Goal: Check status: Check status

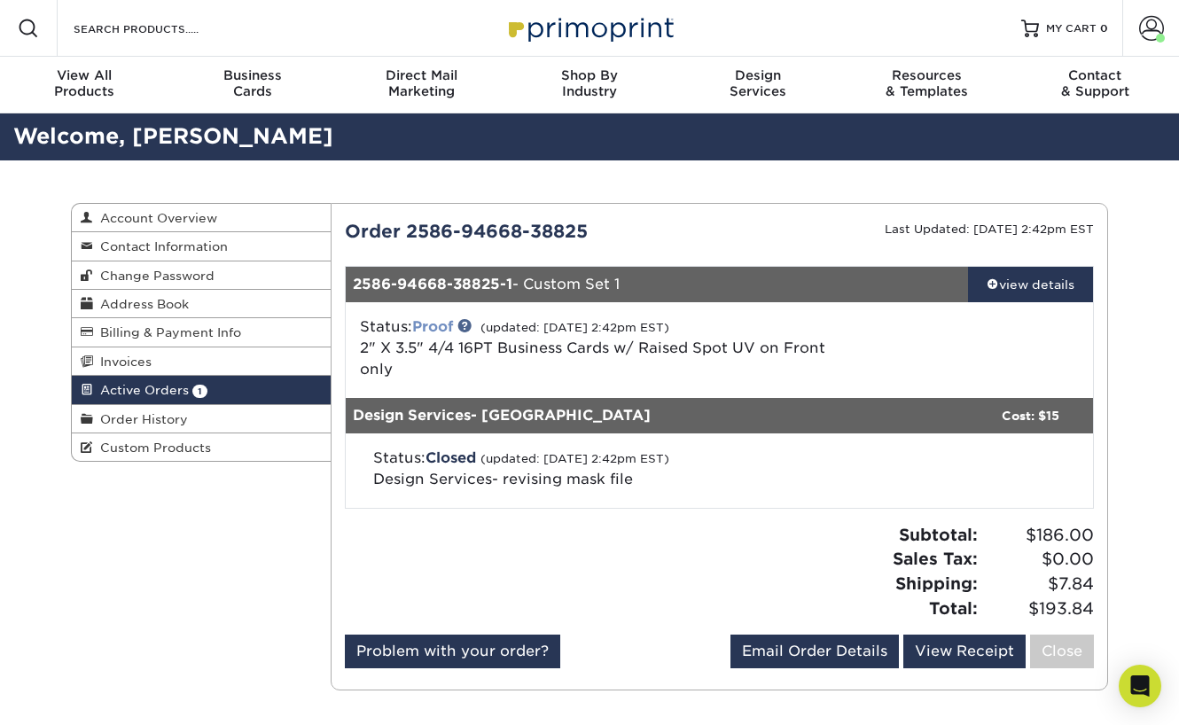
click at [436, 323] on link "Proof" at bounding box center [432, 326] width 41 height 17
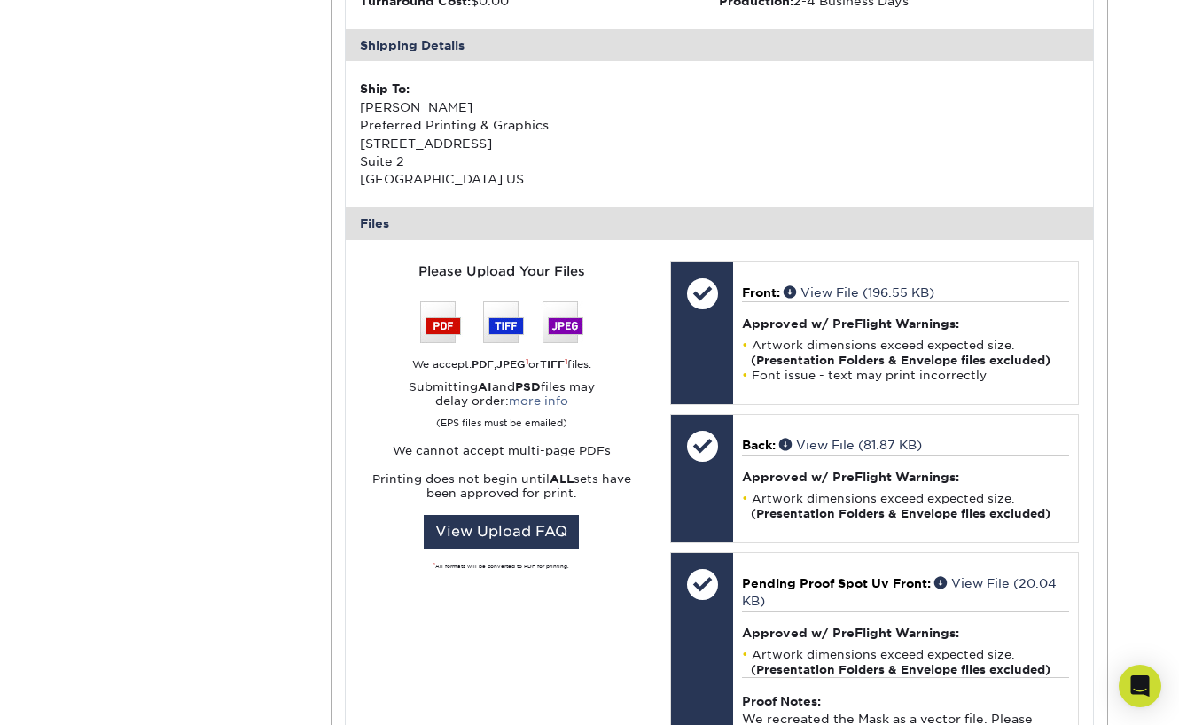
scroll to position [529, 0]
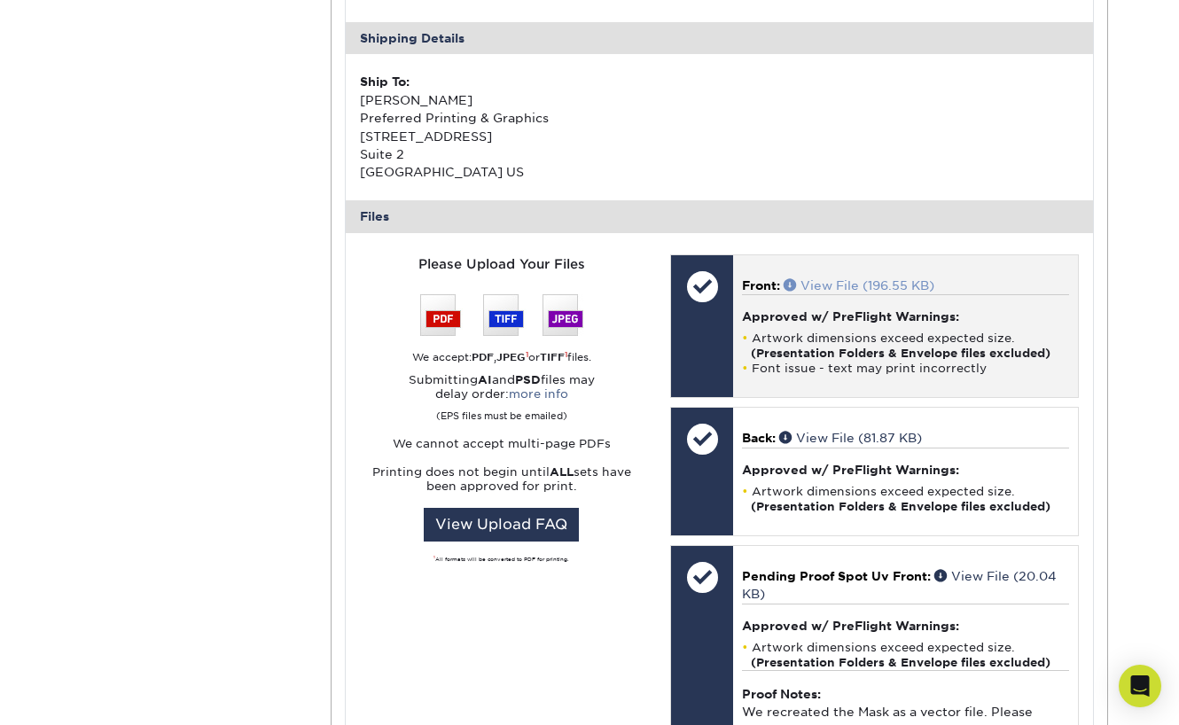
click at [854, 278] on link "View File (196.55 KB)" at bounding box center [859, 285] width 151 height 14
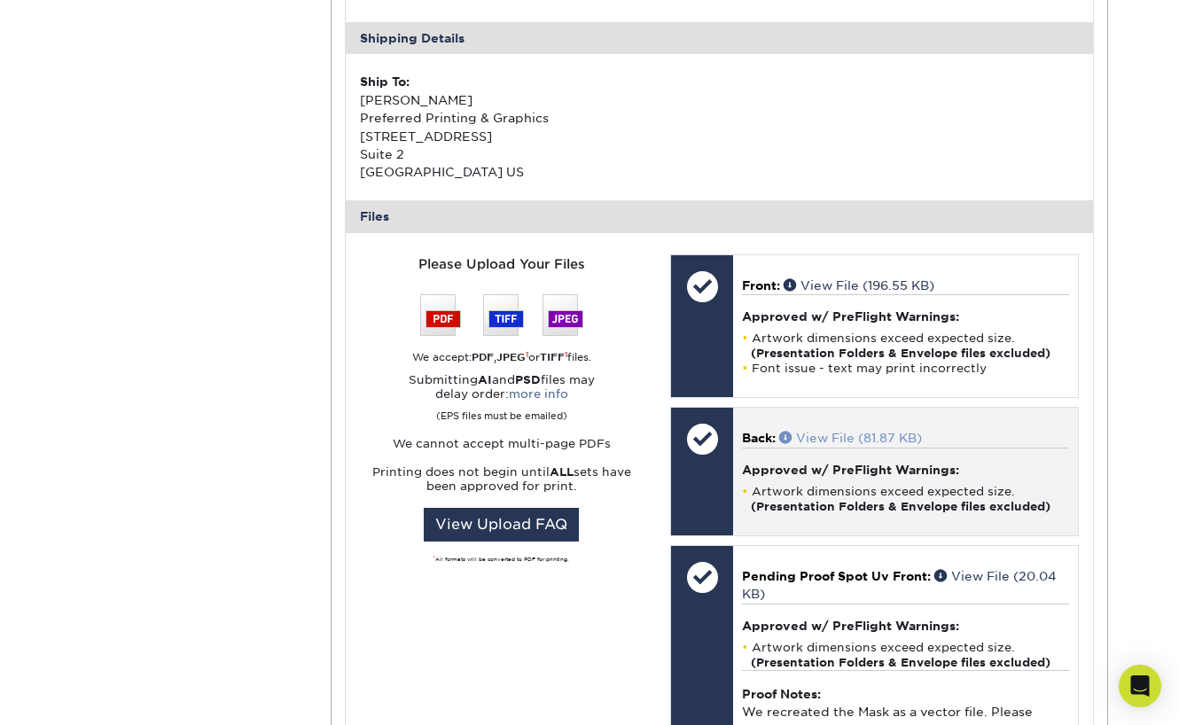
click at [841, 433] on link "View File (81.87 KB)" at bounding box center [850, 438] width 143 height 14
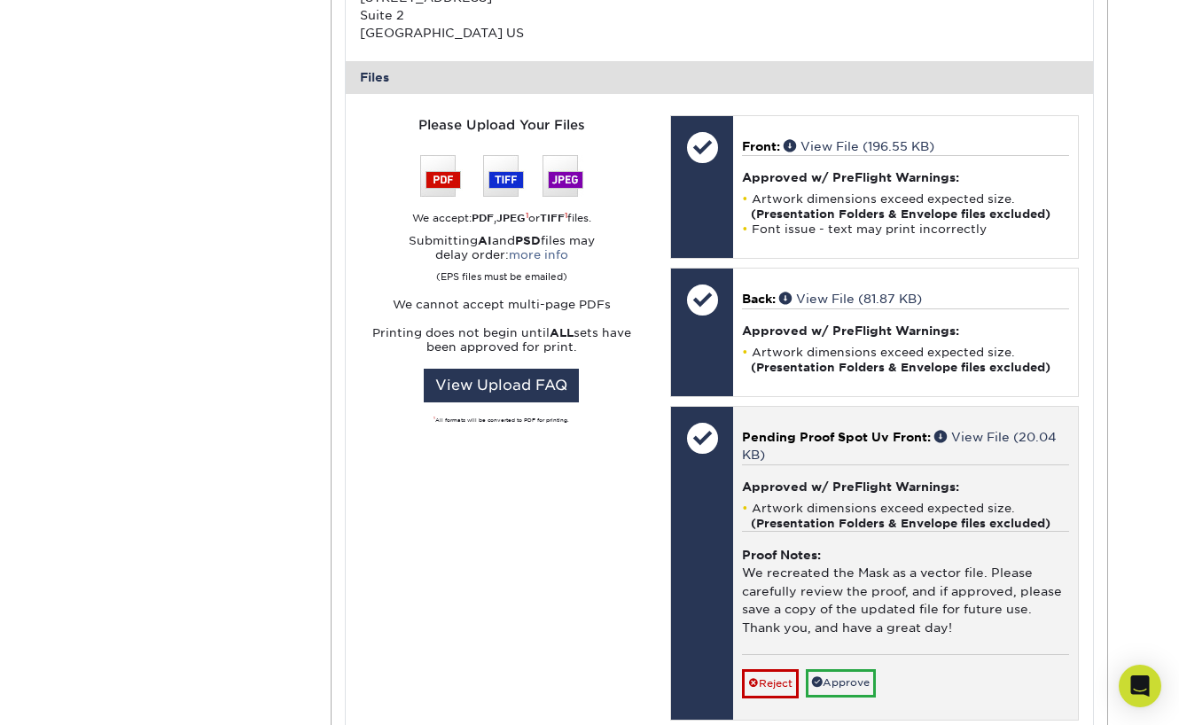
scroll to position [668, 0]
click at [882, 430] on span "Pending Proof Spot Uv Front:" at bounding box center [836, 437] width 189 height 14
click at [988, 430] on link "View File (20.04 KB)" at bounding box center [899, 446] width 315 height 32
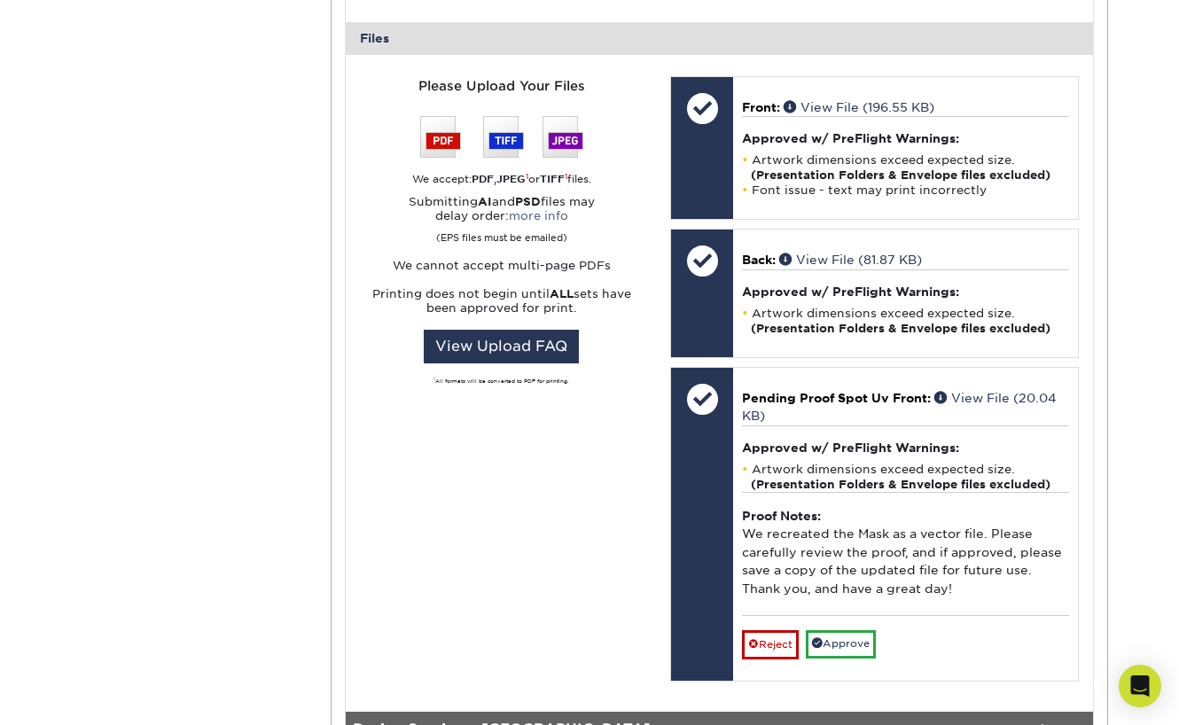
scroll to position [714, 0]
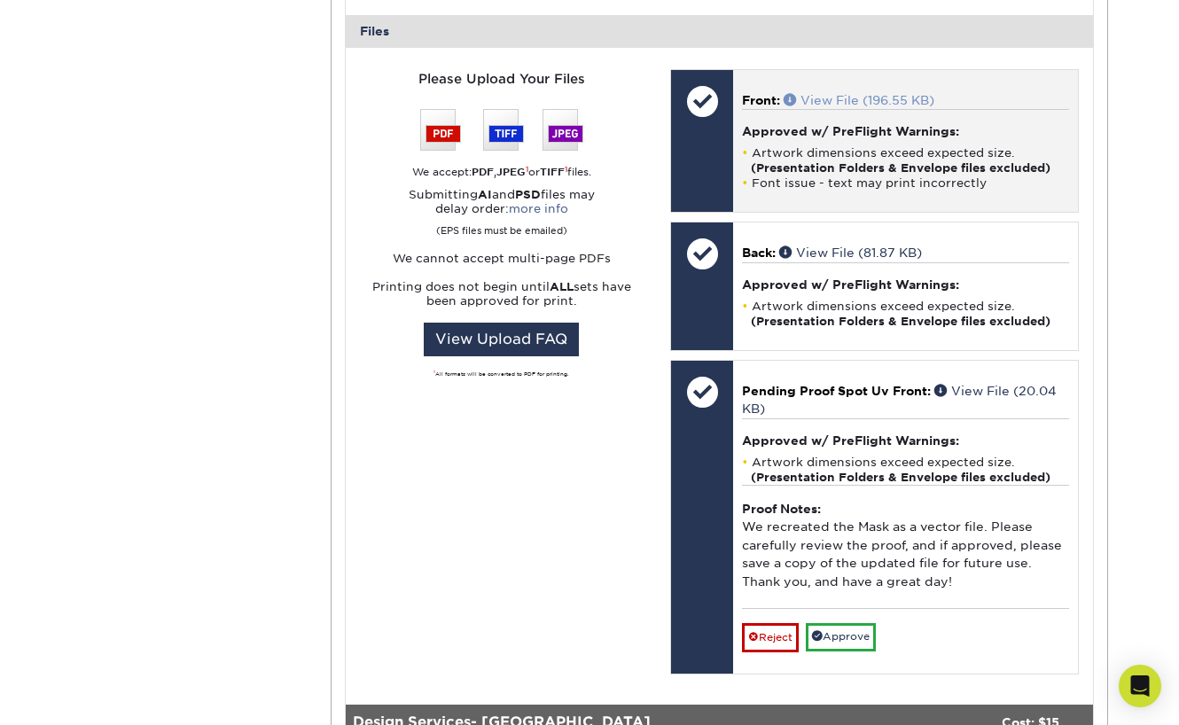
click at [789, 93] on span at bounding box center [792, 99] width 17 height 12
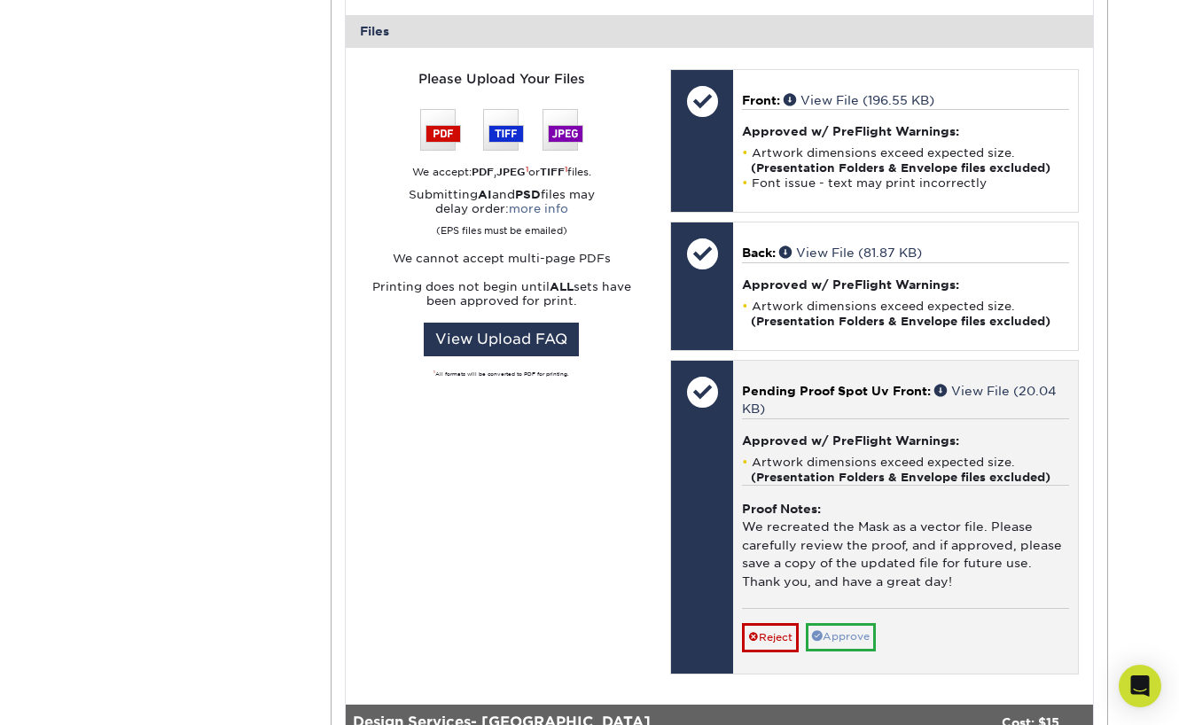
click at [842, 623] on link "Approve" at bounding box center [841, 636] width 70 height 27
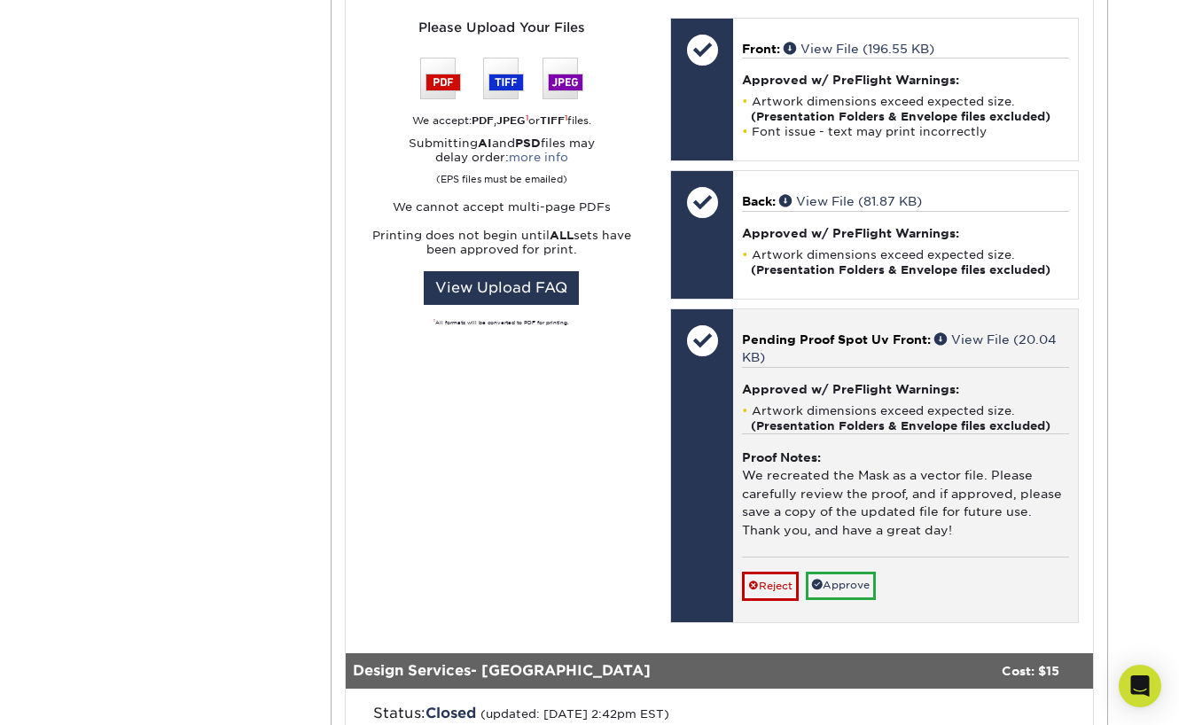
scroll to position [776, 0]
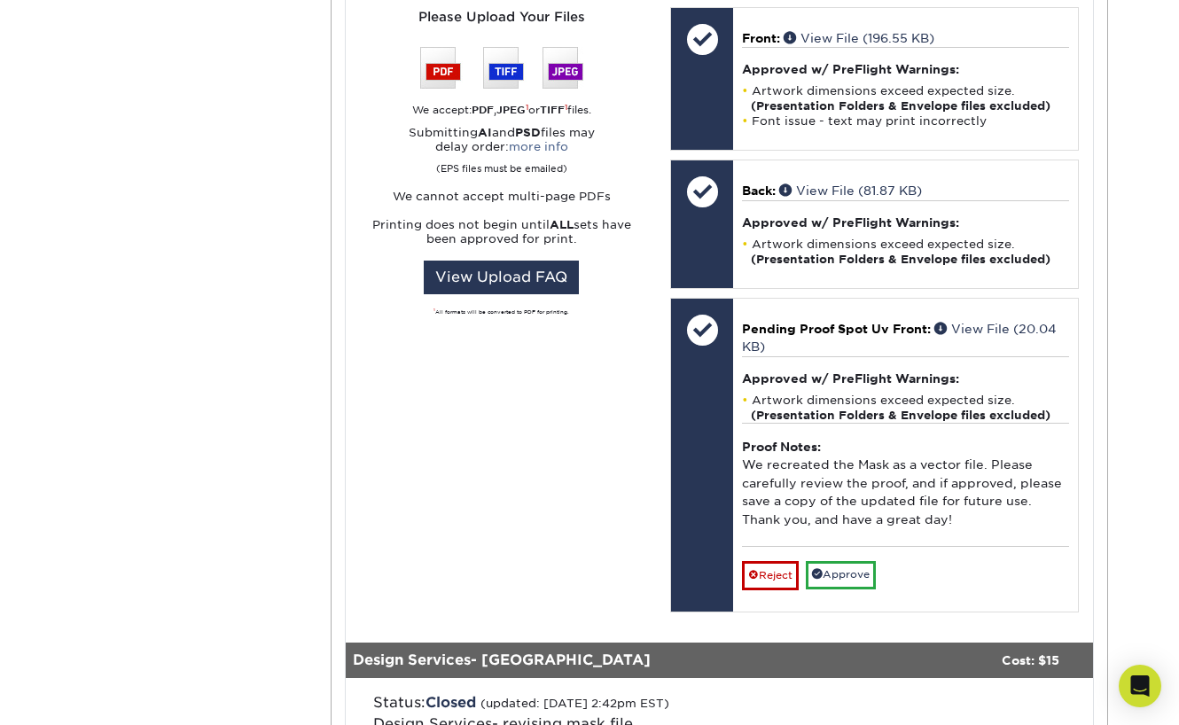
click at [847, 565] on link "Approve" at bounding box center [841, 574] width 70 height 27
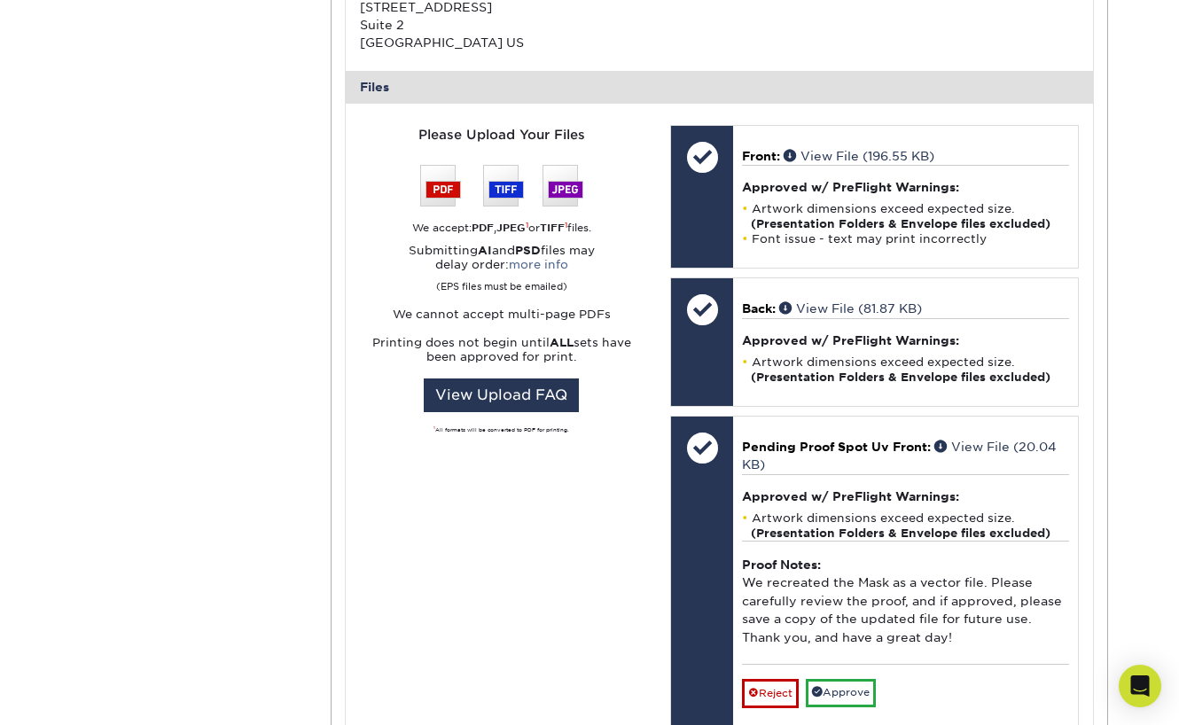
scroll to position [656, 0]
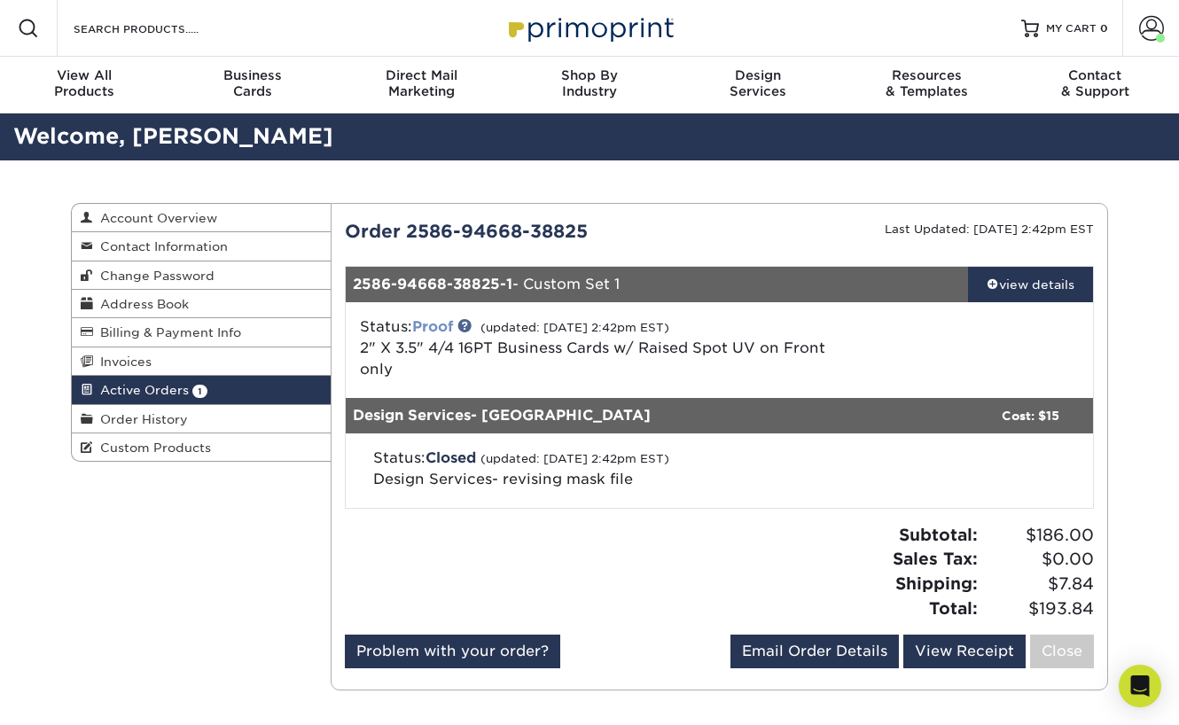
click at [444, 328] on link "Proof" at bounding box center [432, 326] width 41 height 17
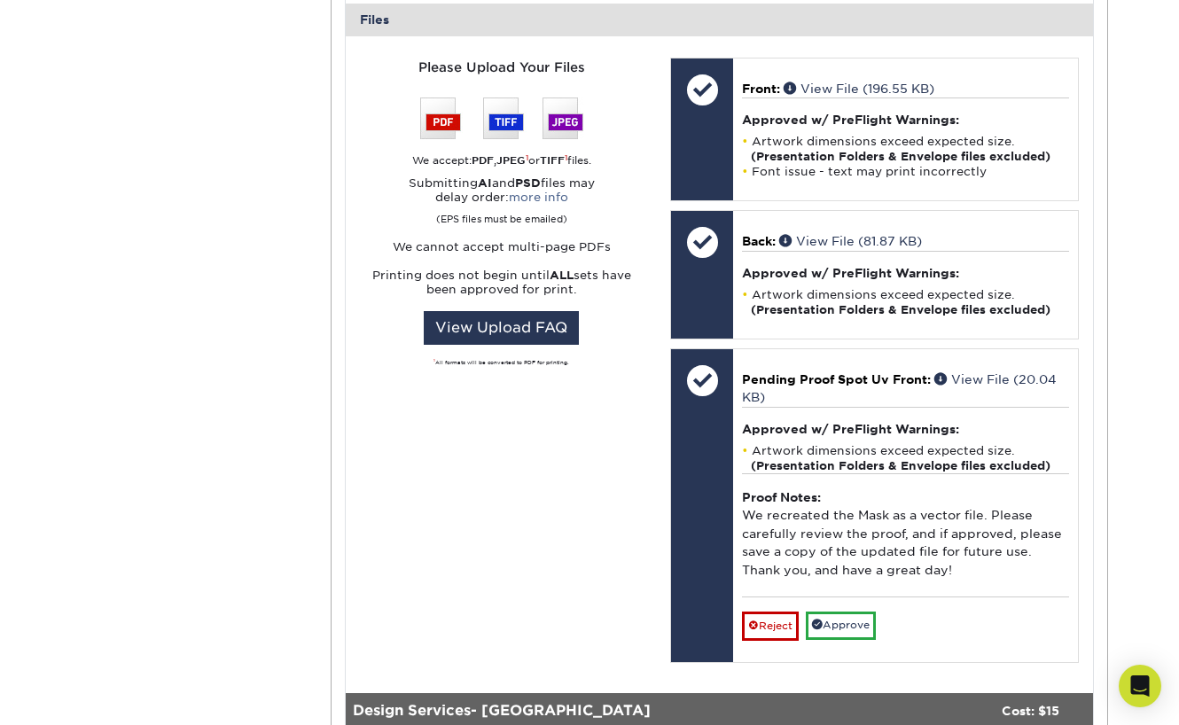
scroll to position [740, 0]
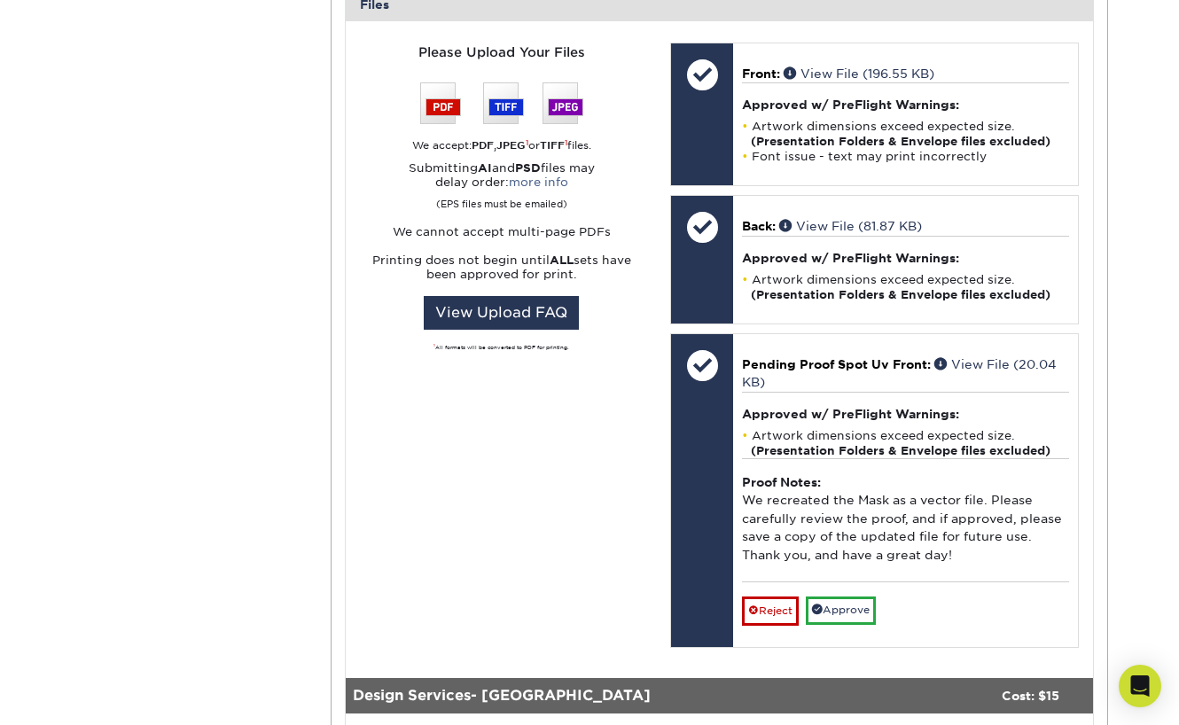
click at [845, 597] on link "Approve" at bounding box center [841, 610] width 70 height 27
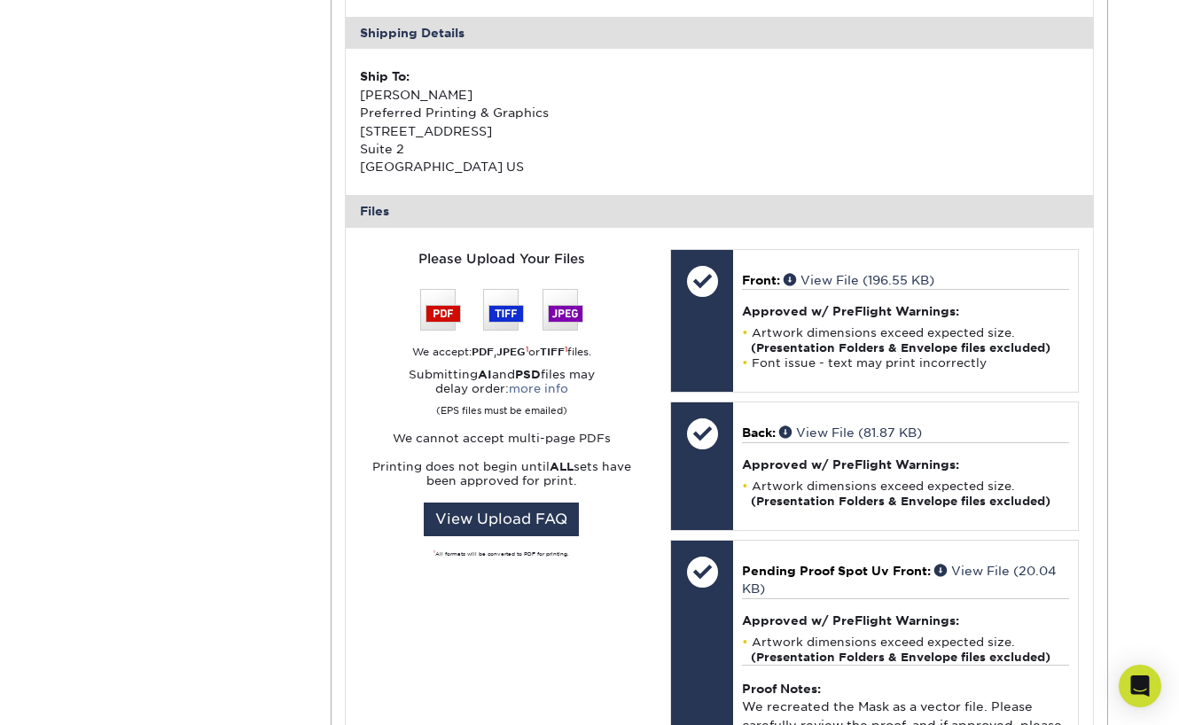
scroll to position [531, 0]
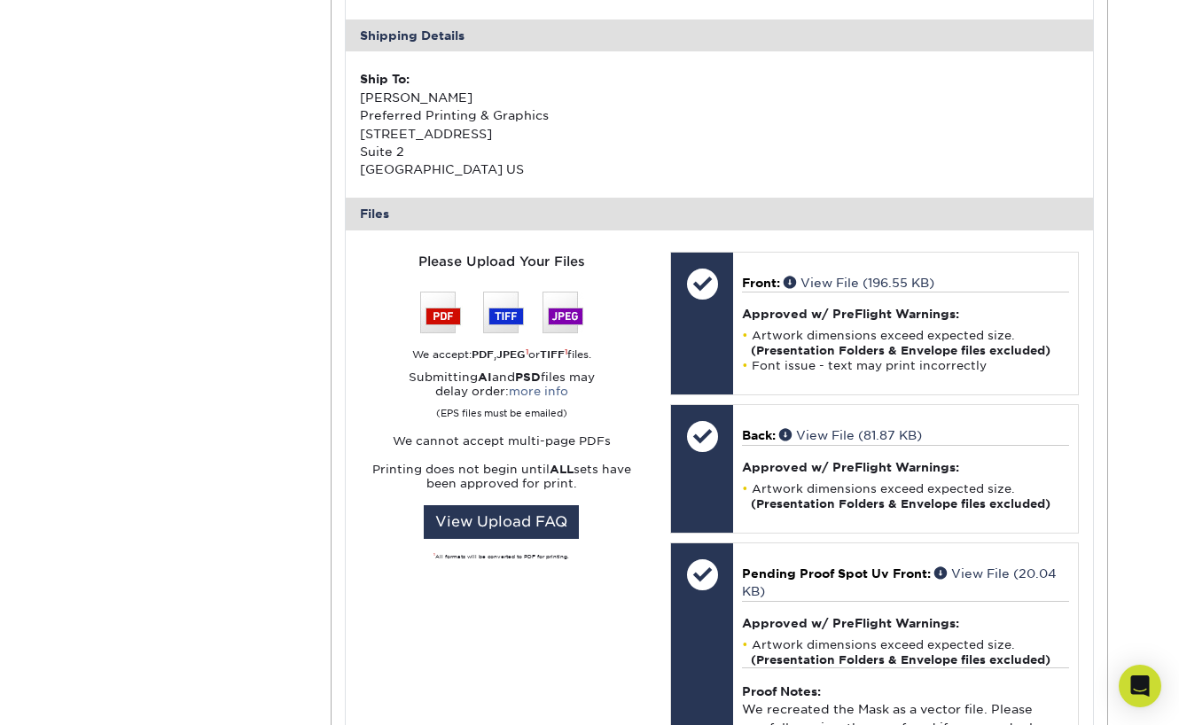
click at [441, 301] on img at bounding box center [501, 313] width 163 height 42
click at [520, 305] on img at bounding box center [501, 313] width 163 height 42
click at [559, 307] on img at bounding box center [501, 313] width 163 height 42
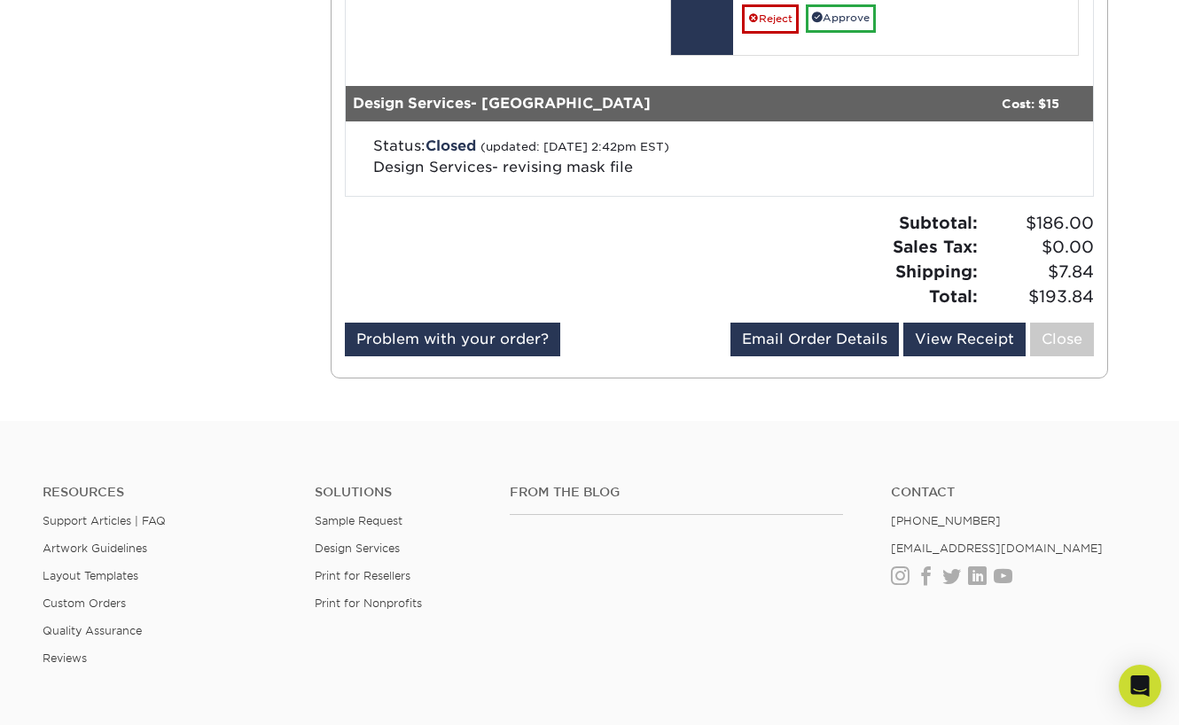
scroll to position [1335, 0]
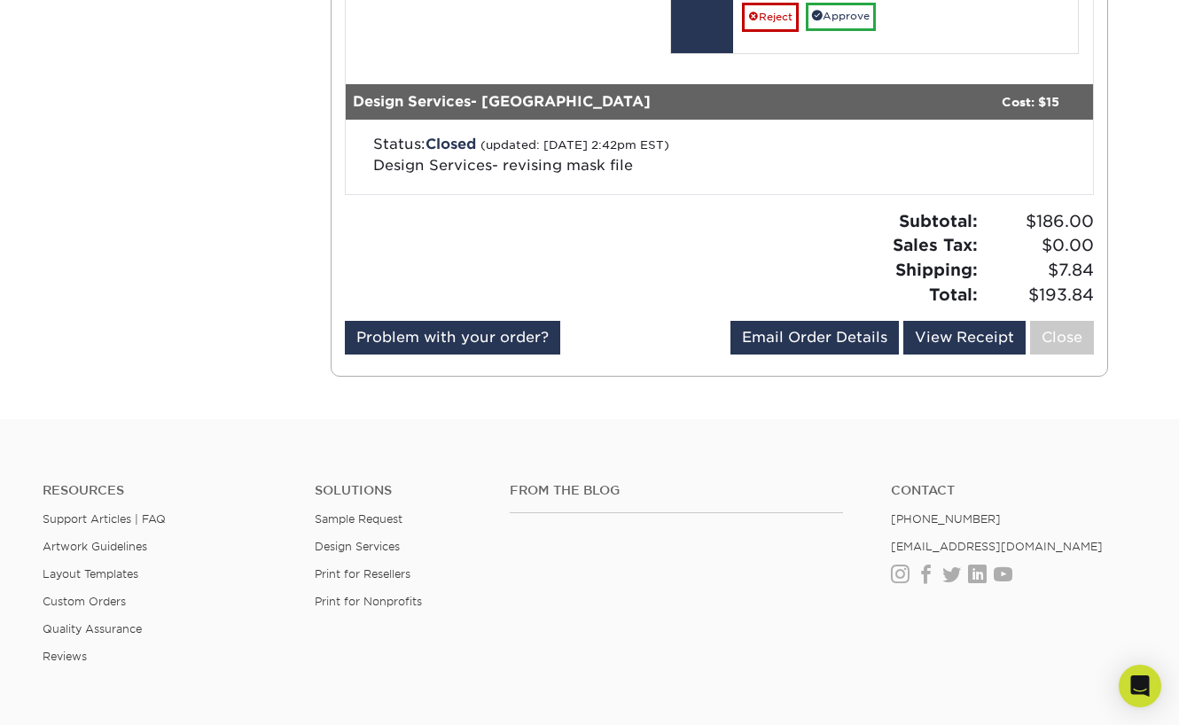
click at [847, 8] on link "Approve" at bounding box center [841, 16] width 70 height 27
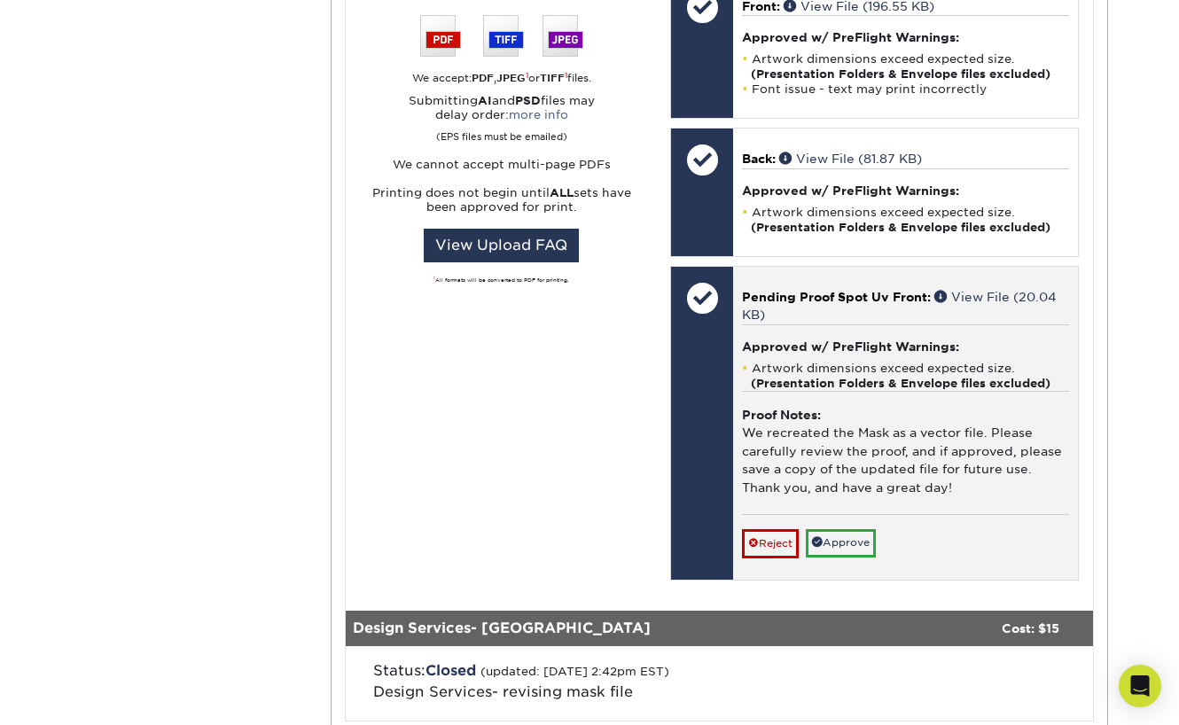
scroll to position [796, 0]
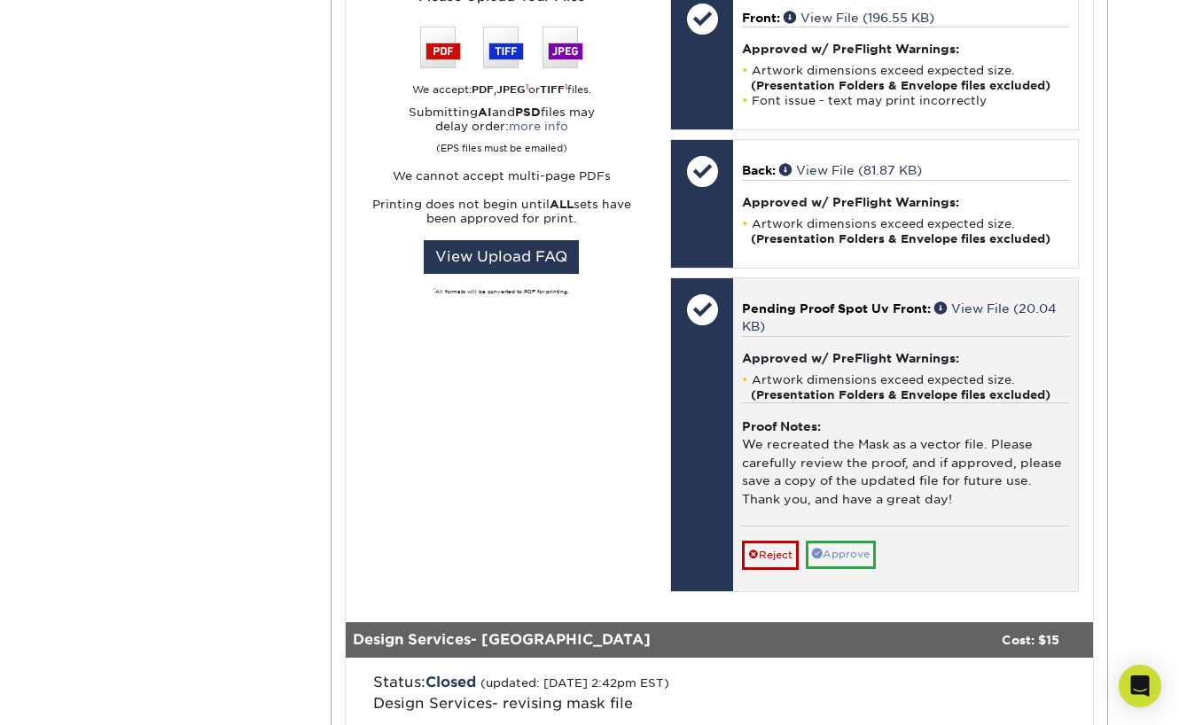
click at [848, 544] on link "Approve" at bounding box center [841, 554] width 70 height 27
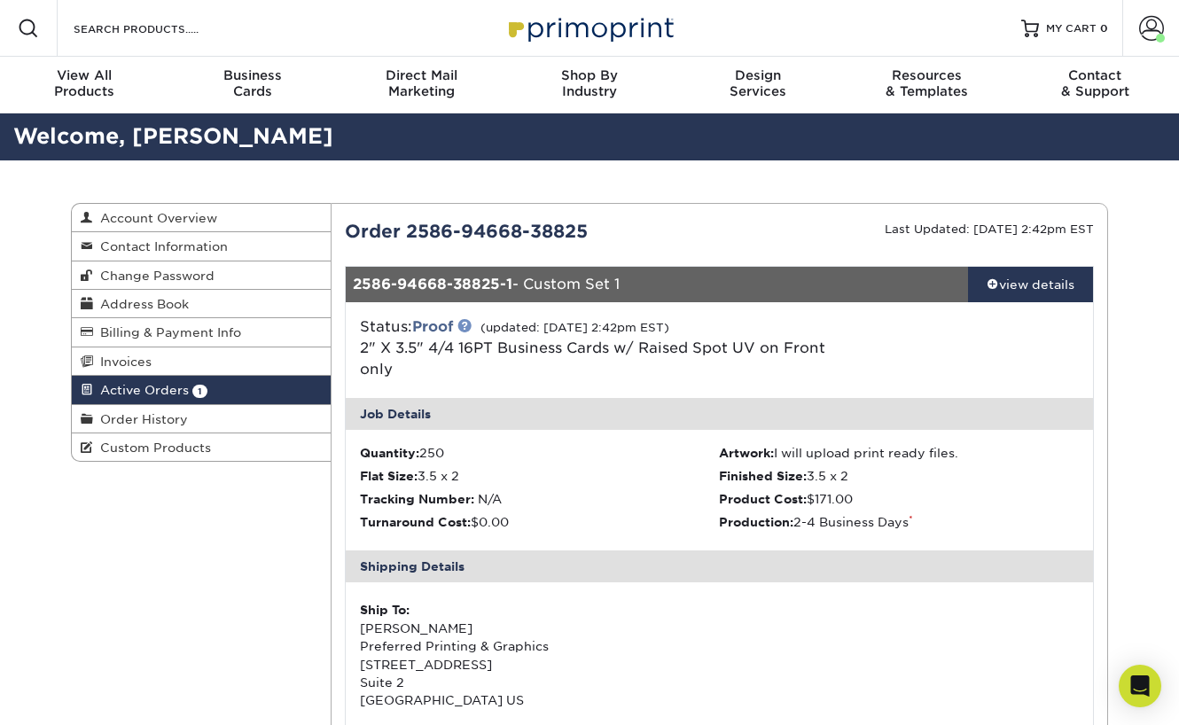
click at [469, 330] on link at bounding box center [465, 325] width 14 height 14
click at [1058, 284] on div "view details" at bounding box center [1030, 285] width 125 height 18
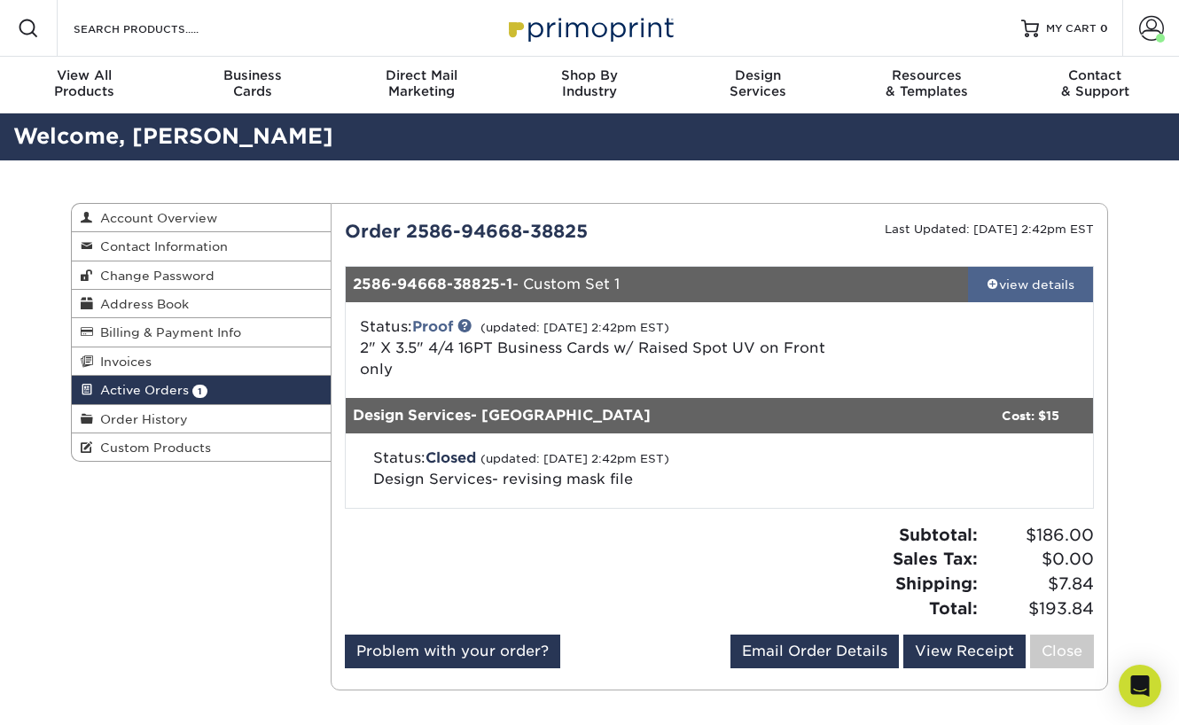
click at [1022, 282] on div "view details" at bounding box center [1030, 285] width 125 height 18
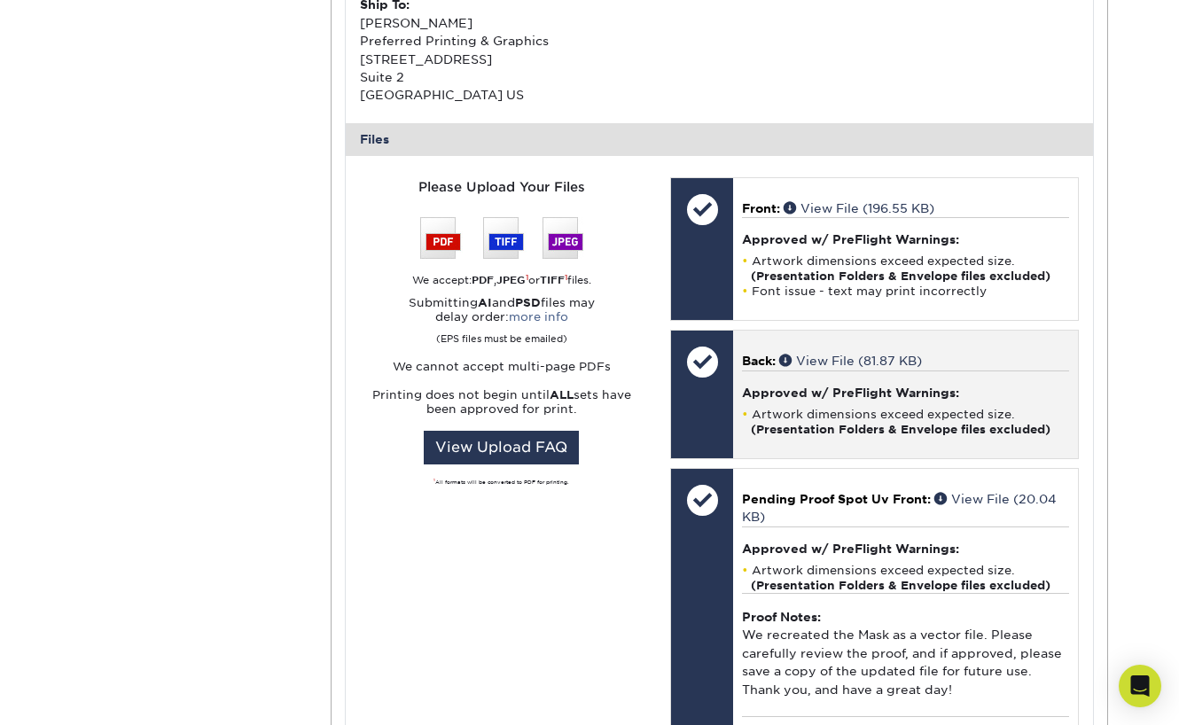
scroll to position [607, 0]
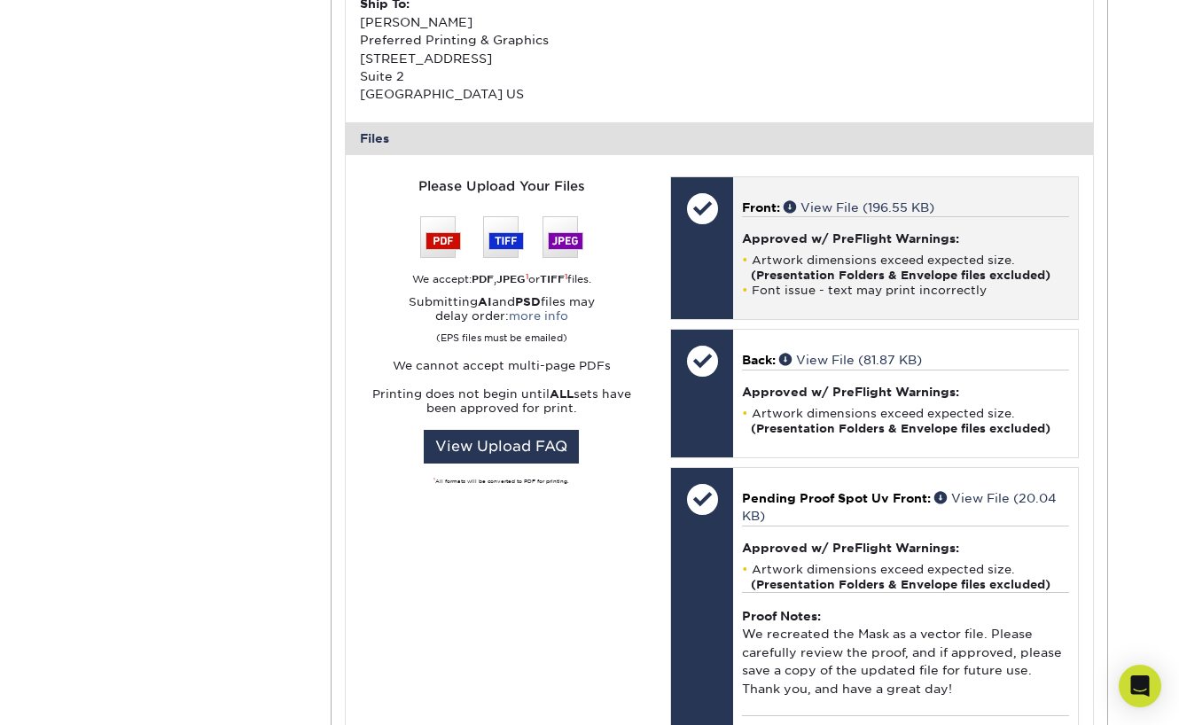
click at [704, 205] on div at bounding box center [702, 208] width 62 height 62
click at [701, 200] on div at bounding box center [702, 208] width 62 height 62
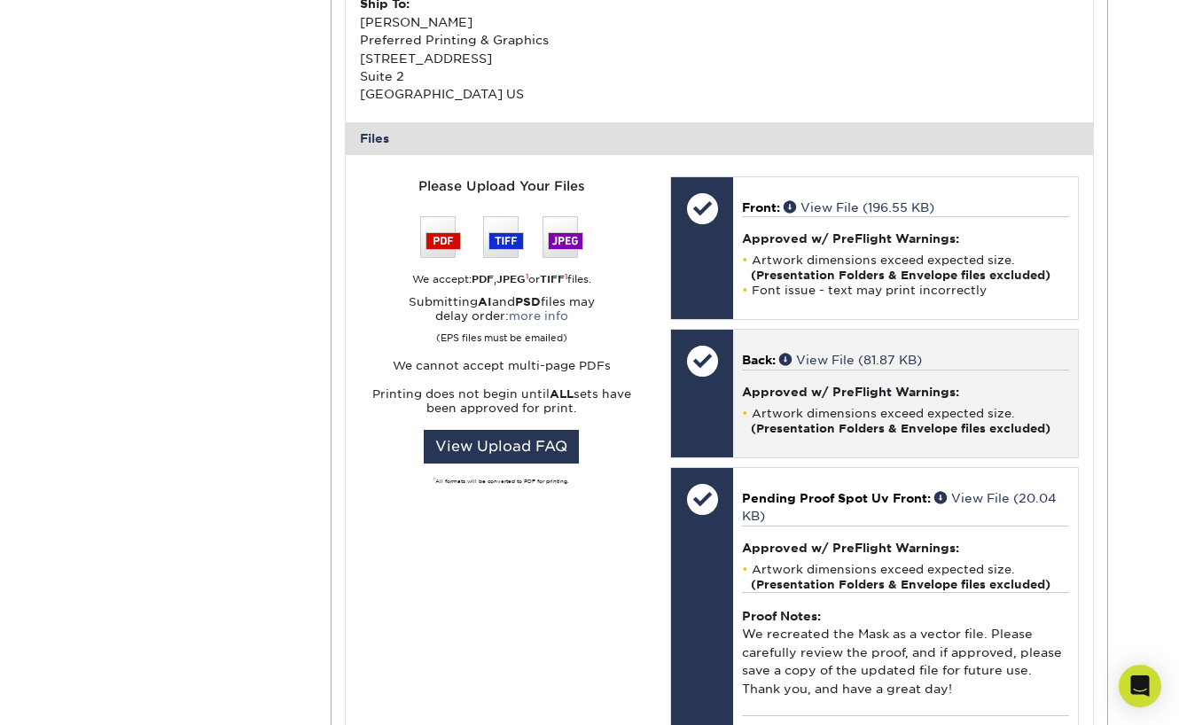
click at [694, 350] on div at bounding box center [702, 361] width 62 height 62
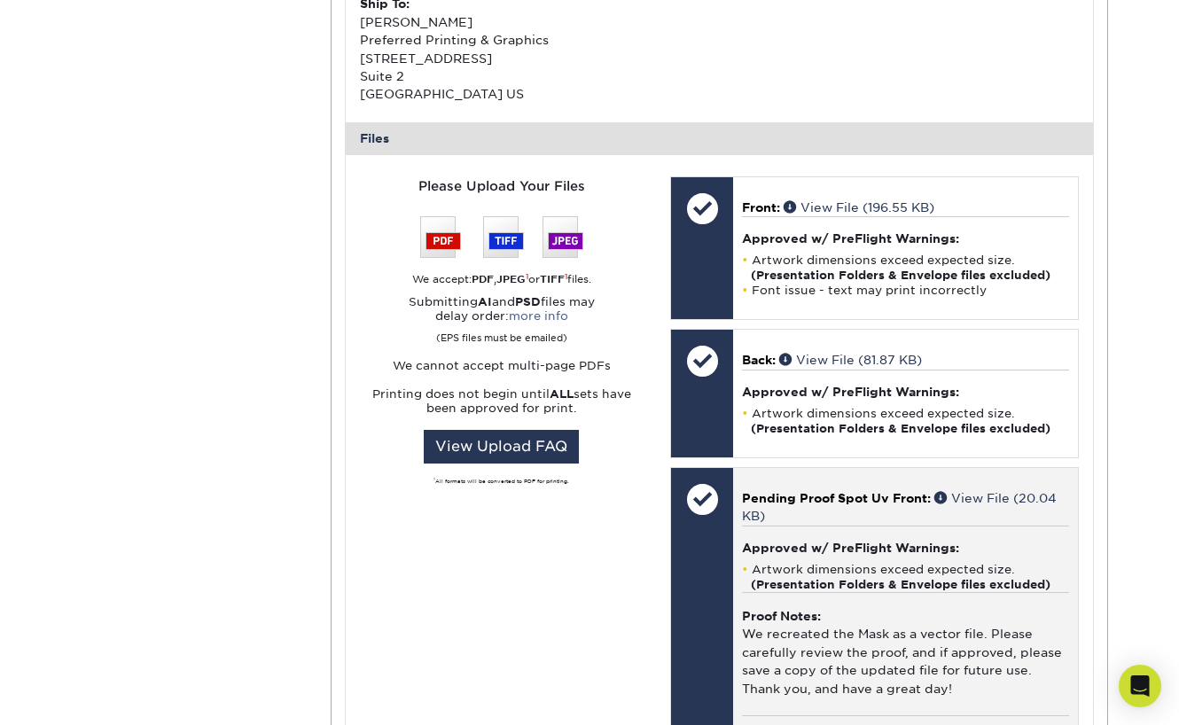
click at [711, 494] on div at bounding box center [702, 499] width 62 height 62
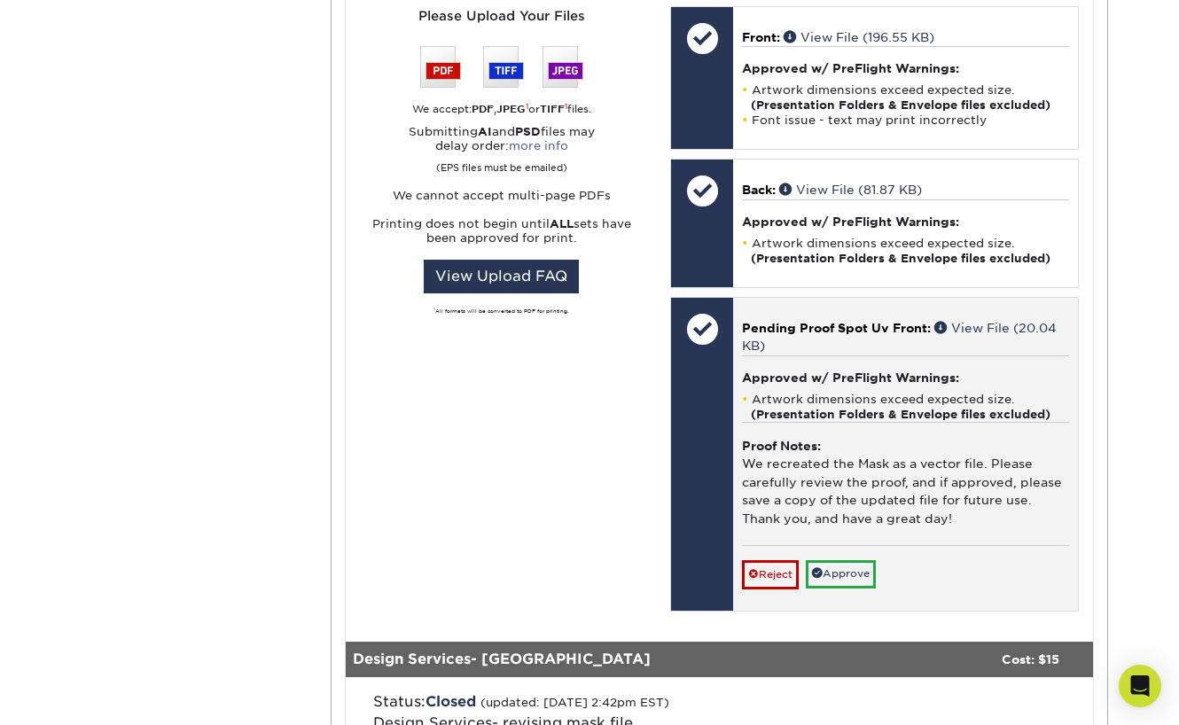
scroll to position [777, 0]
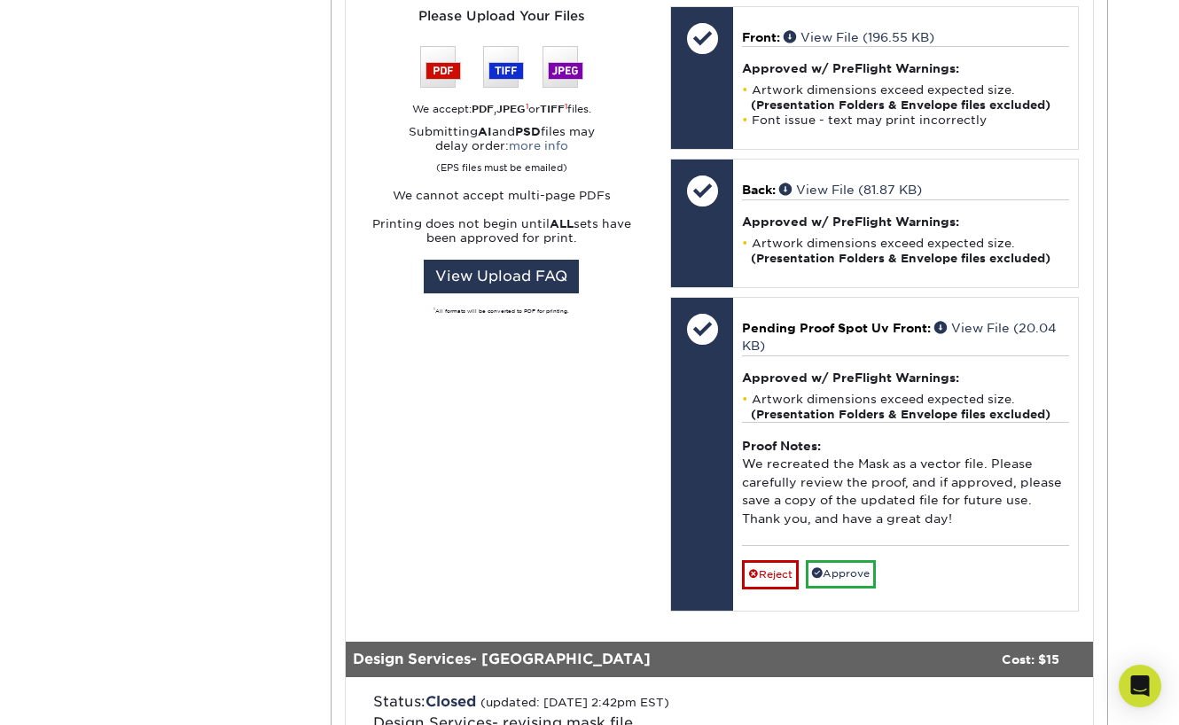
click at [835, 561] on link "Approve" at bounding box center [841, 573] width 70 height 27
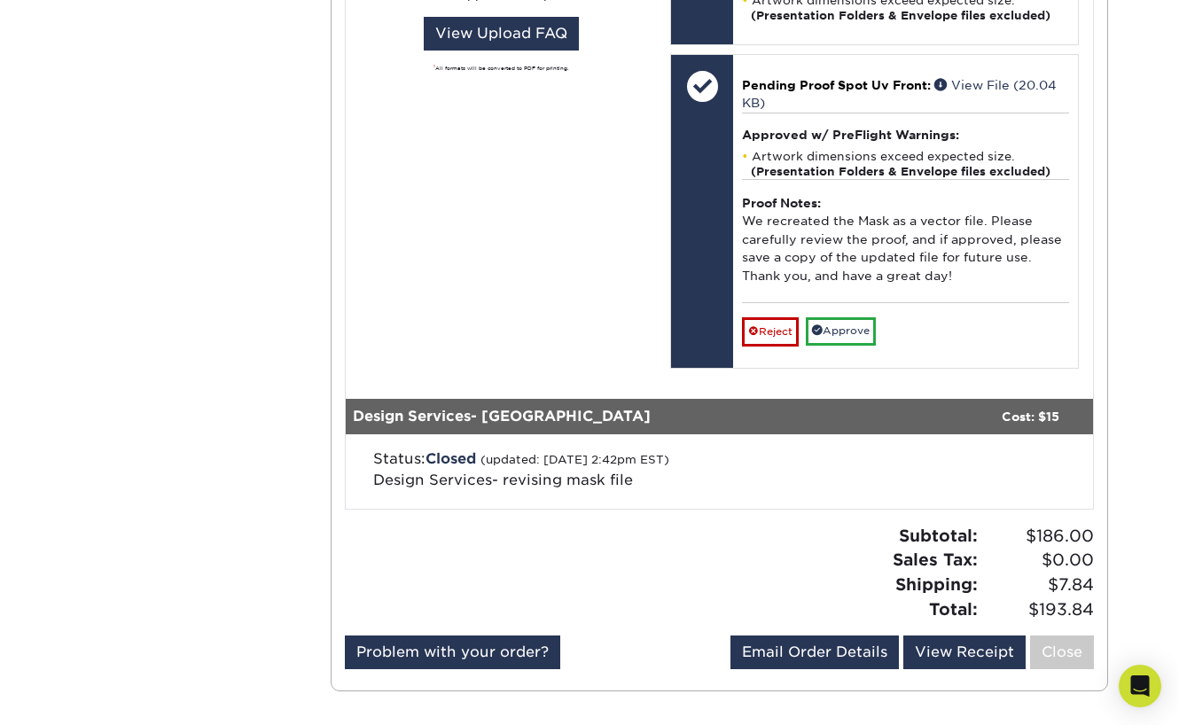
scroll to position [995, 0]
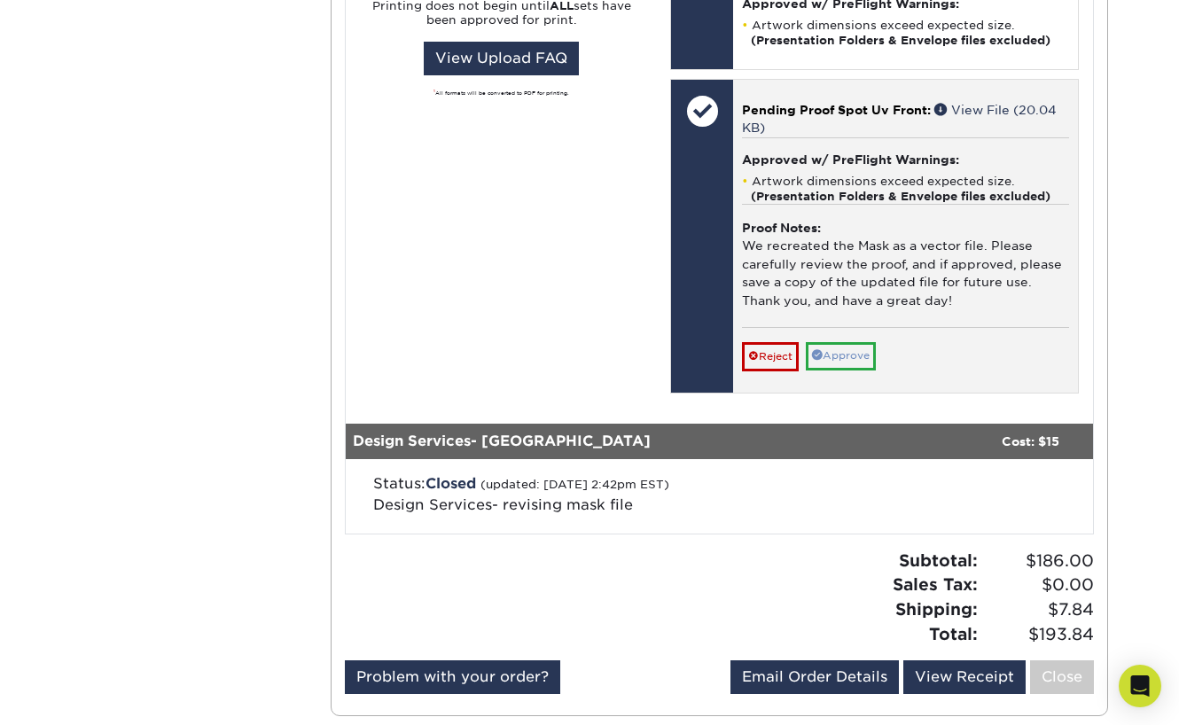
click at [838, 345] on link "Approve" at bounding box center [841, 355] width 70 height 27
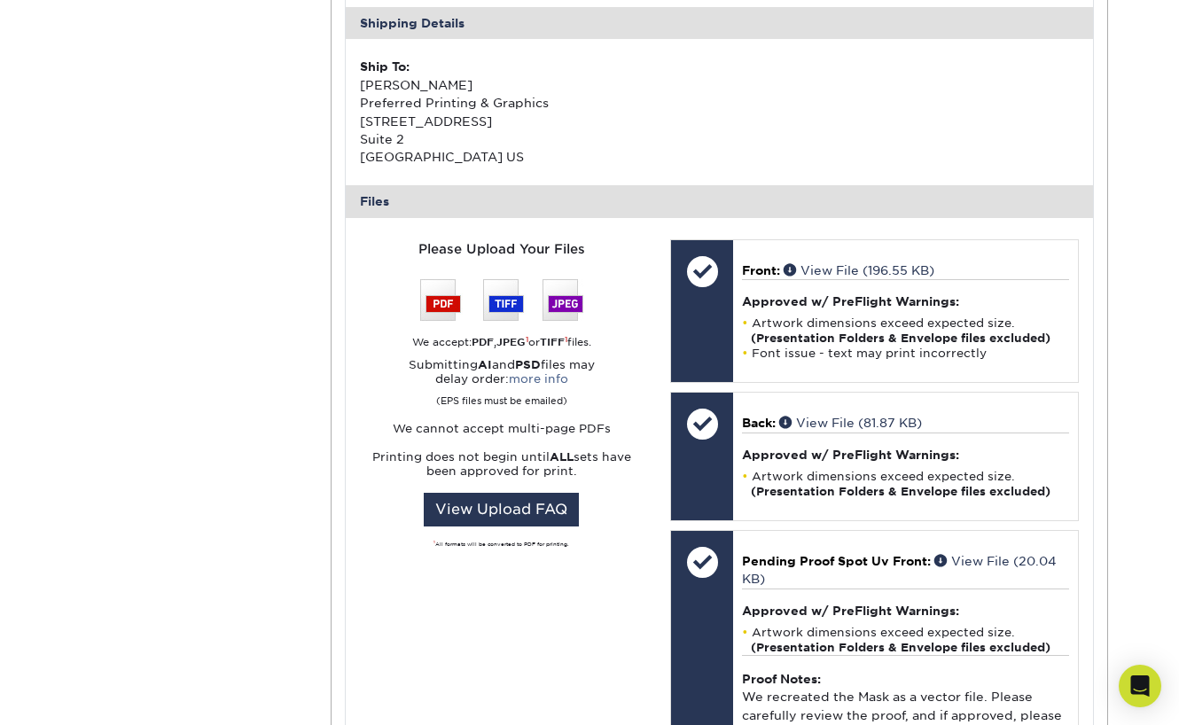
scroll to position [543, 0]
